Goal: Task Accomplishment & Management: Complete application form

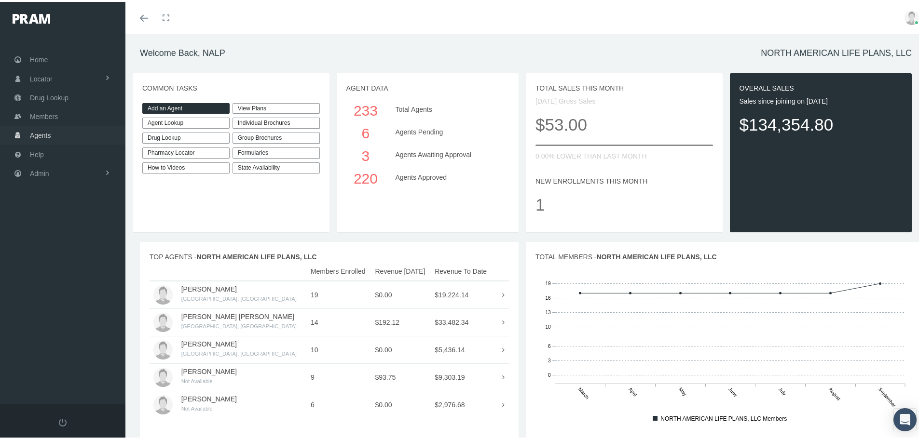
click at [39, 132] on span "Agents" at bounding box center [40, 133] width 21 height 18
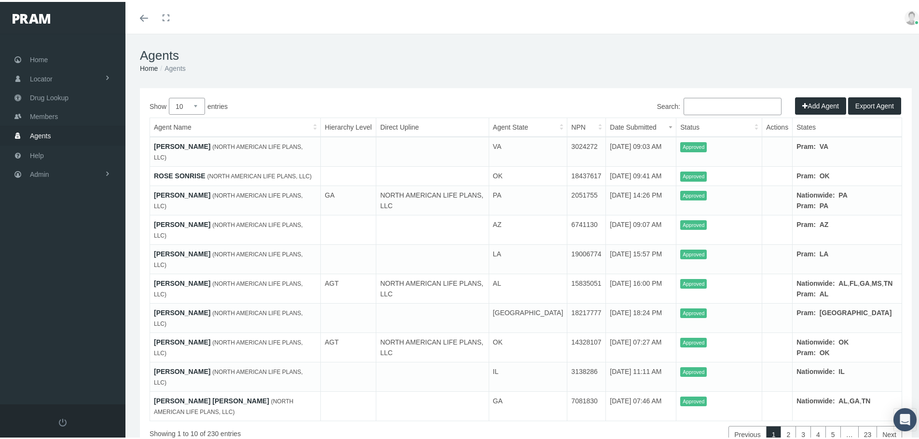
click at [815, 105] on button "Add Agent" at bounding box center [820, 103] width 51 height 17
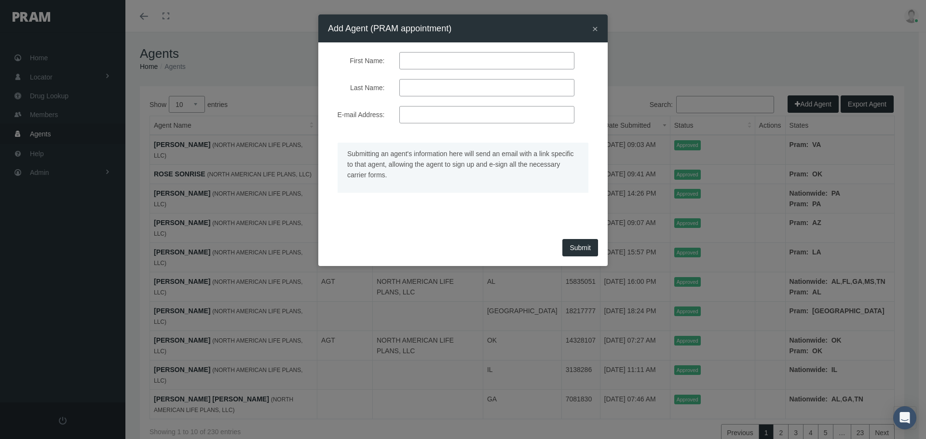
click at [432, 68] on input "First Name:" at bounding box center [486, 60] width 175 height 17
click at [421, 57] on input "First Name:" at bounding box center [486, 60] width 175 height 17
paste input "Bobbi Lee Cintron"
type input "Bobbi Lee Cintron"
click at [427, 87] on input "Last Name:" at bounding box center [486, 87] width 175 height 17
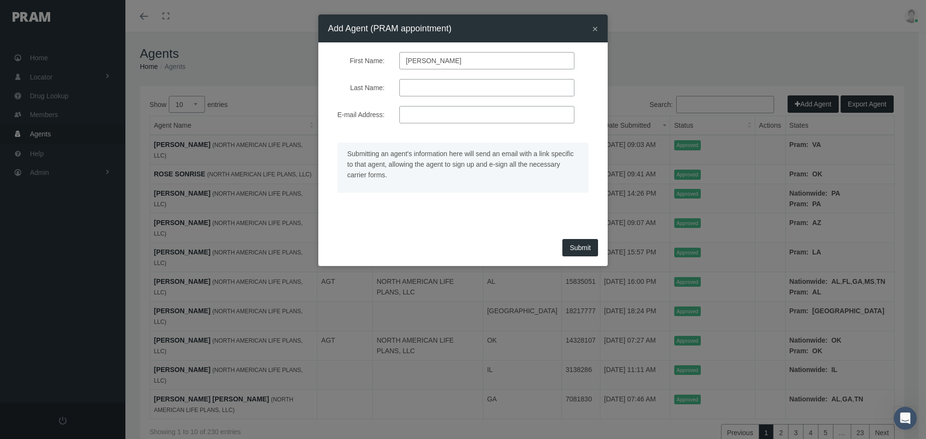
paste input "Bobbi Lee Cintron"
click at [402, 88] on input "Bobbi Lee Cintron" at bounding box center [486, 87] width 175 height 17
type input "Cintron"
drag, startPoint x: 428, startPoint y: 61, endPoint x: 678, endPoint y: 34, distance: 250.8
click at [673, 36] on div "× Add Agent (PRAM appointment) First Name: Bobbi Lee Cintron Last Name: Cintron…" at bounding box center [463, 219] width 926 height 439
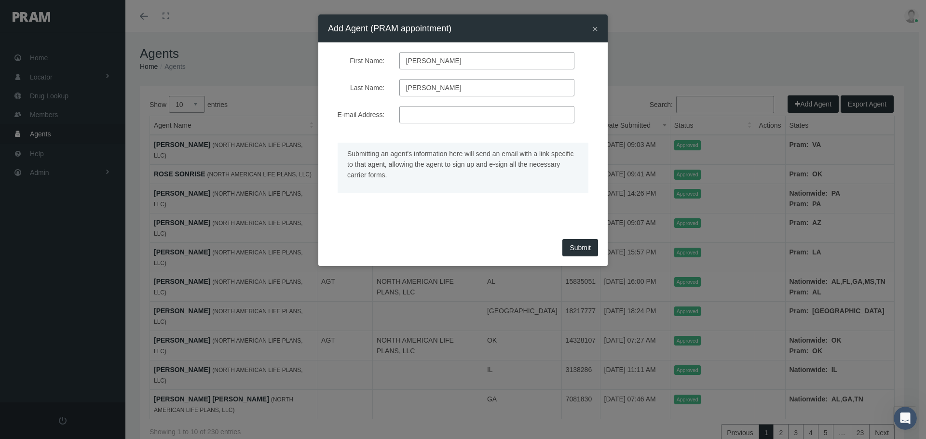
type input "Bobbi"
click at [426, 111] on input "E-mail Address:" at bounding box center [486, 114] width 175 height 17
click at [434, 116] on input "E-mail Address:" at bounding box center [486, 114] width 175 height 17
paste input "info@bobbi-cintron-insurance.com"
type input "info@bobbi-cintron-insurance.com"
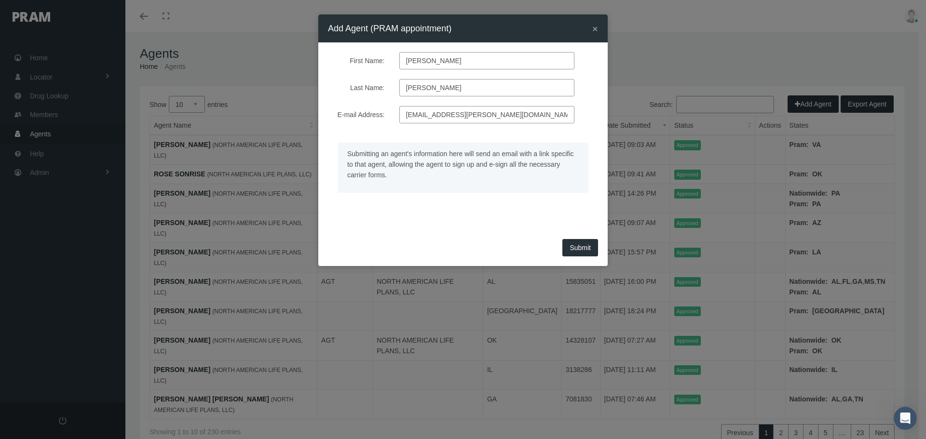
click at [585, 247] on span "Submit" at bounding box center [580, 248] width 21 height 8
